Goal: Understand process/instructions

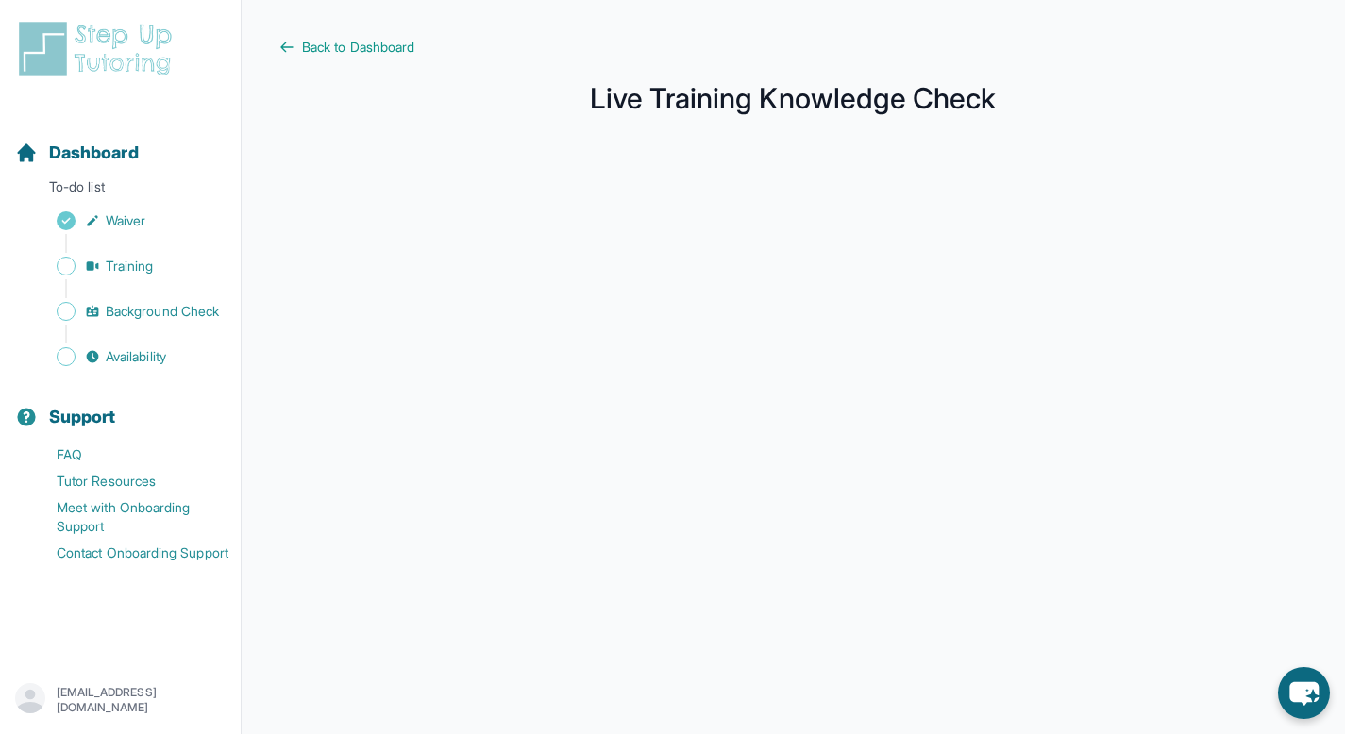
scroll to position [270, 0]
click at [359, 62] on main "Back to Dashboard Live Training Knowledge Check" at bounding box center [793, 502] width 1103 height 1004
click at [360, 48] on span "Back to Dashboard" at bounding box center [358, 47] width 112 height 19
